Goal: Transaction & Acquisition: Purchase product/service

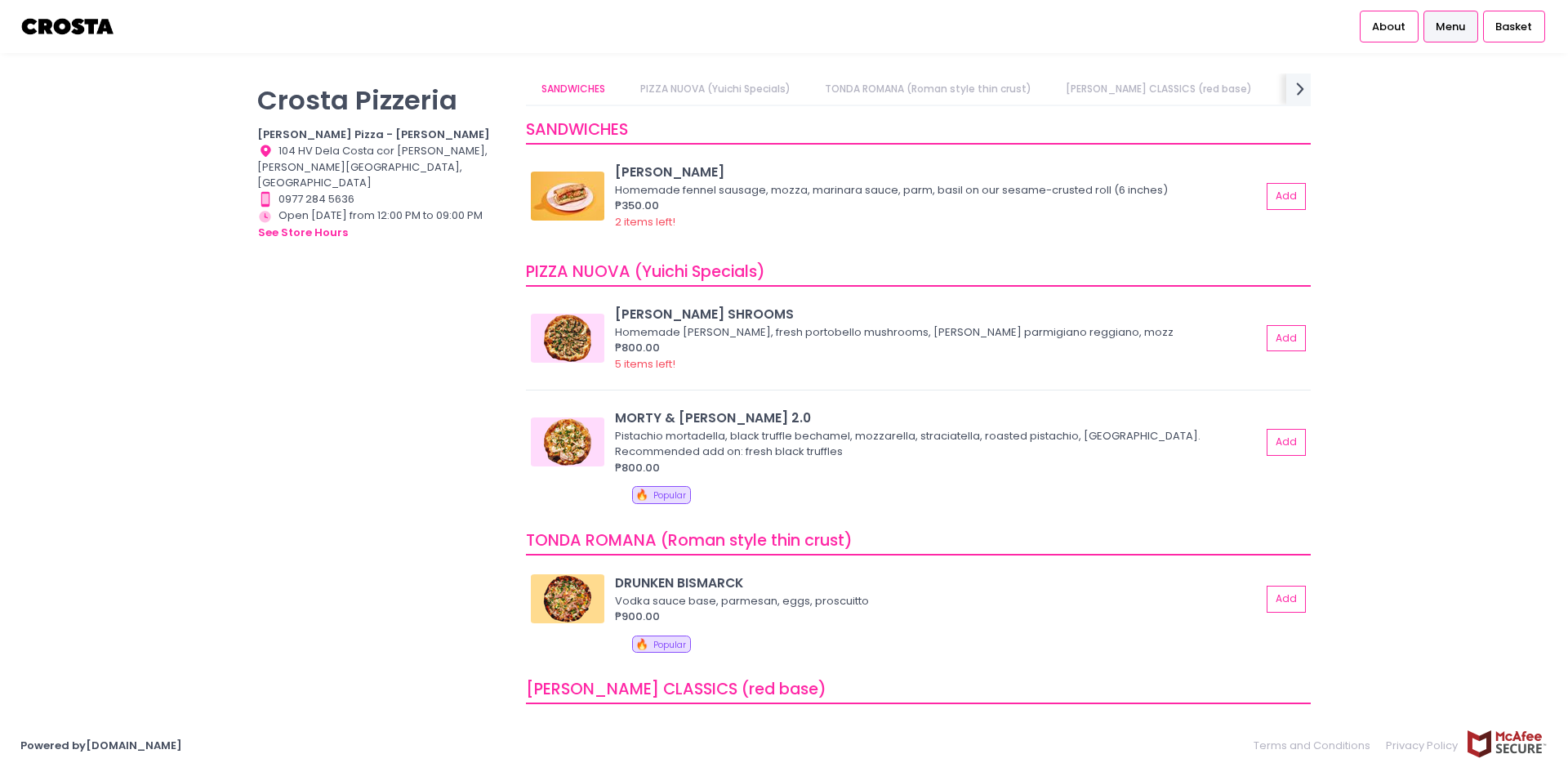
click at [1133, 85] on link "[PERSON_NAME] CLASSICS (red base)" at bounding box center [1159, 89] width 218 height 31
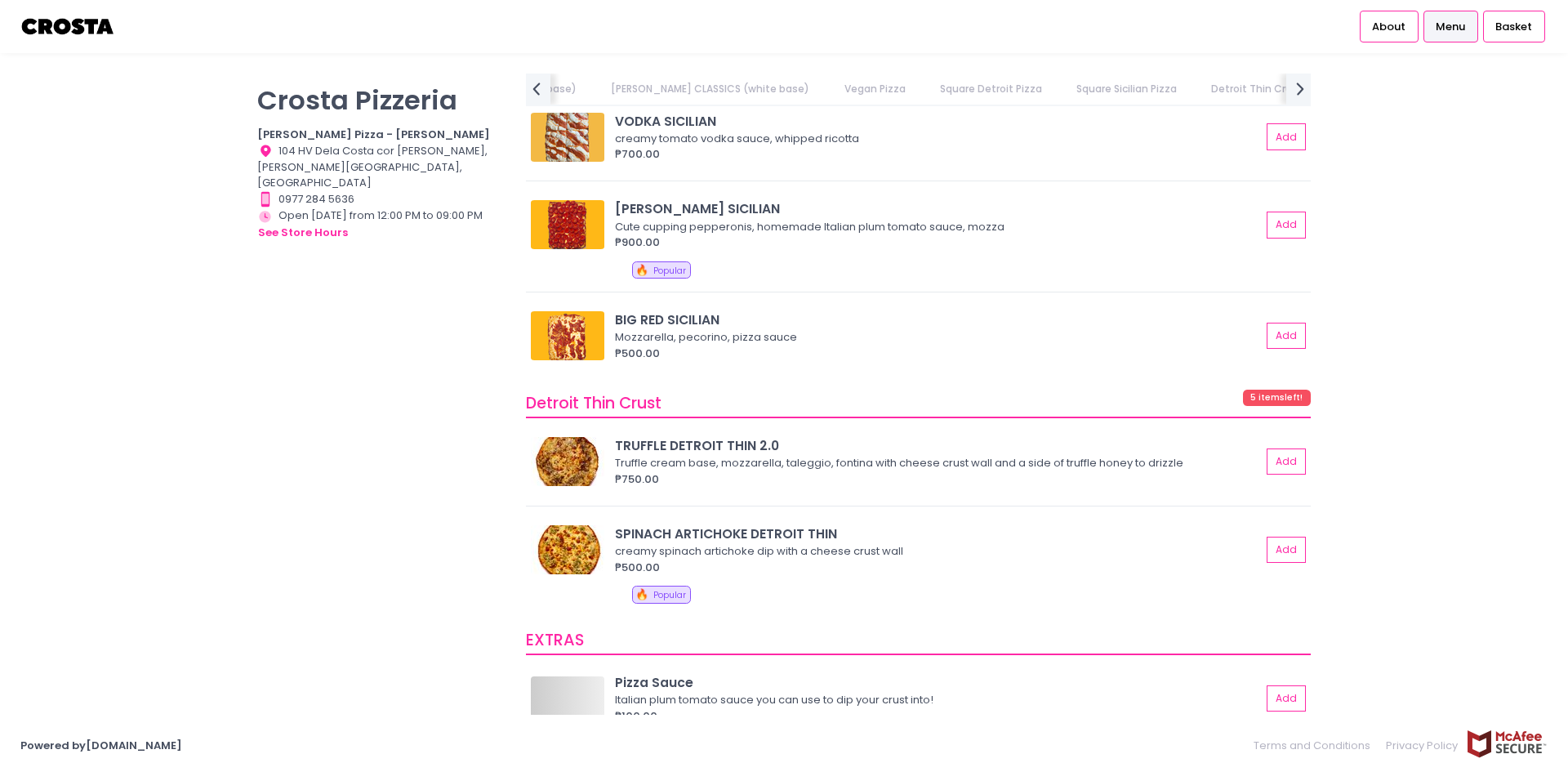
scroll to position [2580, 0]
